Goal: Contribute content: Add original content to the website for others to see

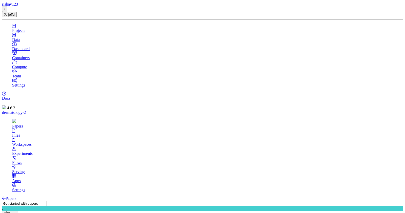
click at [63, 142] on div "Workspaces" at bounding box center [207, 144] width 390 height 5
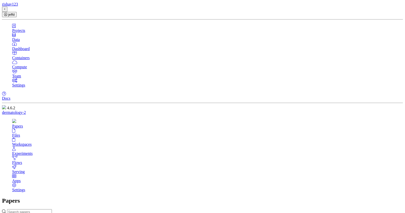
click at [58, 133] on div "Files" at bounding box center [207, 135] width 390 height 5
